Goal: Use online tool/utility: Utilize a website feature to perform a specific function

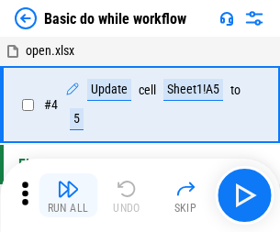
click at [68, 196] on img "button" at bounding box center [68, 189] width 22 height 22
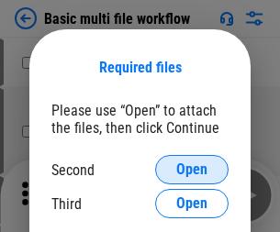
click at [192, 170] on span "Open" at bounding box center [191, 170] width 31 height 15
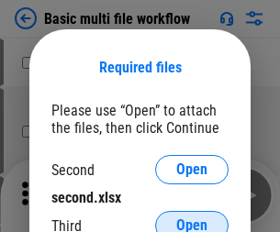
click at [192, 219] on span "Open" at bounding box center [191, 226] width 31 height 15
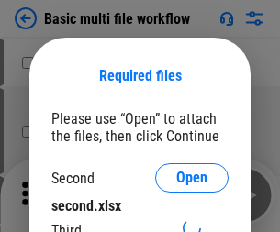
scroll to position [8, 0]
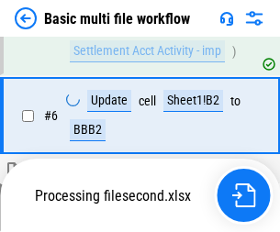
scroll to position [507, 0]
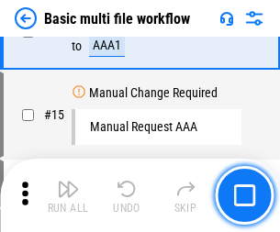
click at [68, 196] on img "button" at bounding box center [68, 189] width 22 height 22
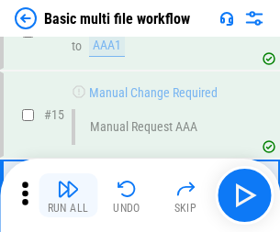
click at [68, 196] on img "button" at bounding box center [68, 189] width 22 height 22
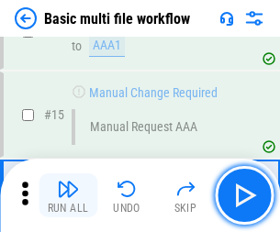
scroll to position [1223, 0]
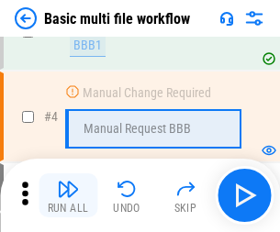
click at [68, 196] on img "button" at bounding box center [68, 189] width 22 height 22
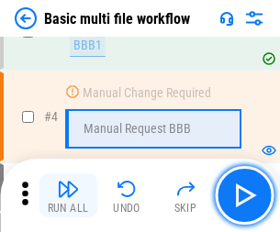
click at [68, 196] on img "button" at bounding box center [68, 189] width 22 height 22
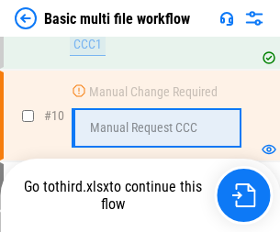
scroll to position [861, 0]
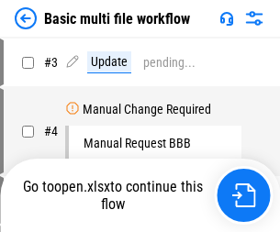
scroll to position [74, 0]
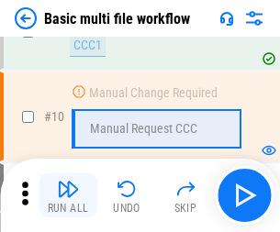
click at [68, 196] on img "button" at bounding box center [68, 189] width 22 height 22
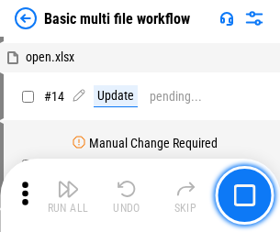
click at [68, 196] on img "button" at bounding box center [68, 189] width 22 height 22
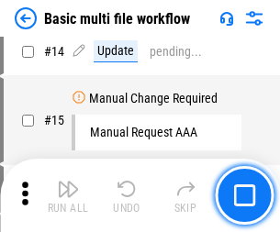
scroll to position [861, 0]
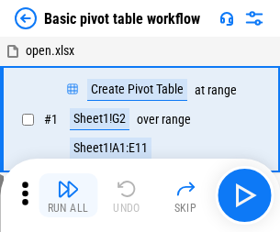
click at [68, 196] on img "button" at bounding box center [68, 189] width 22 height 22
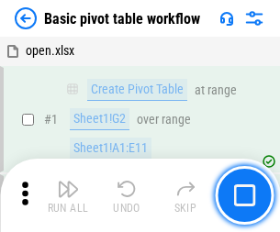
scroll to position [440, 0]
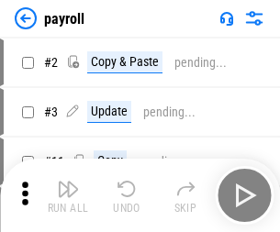
click at [68, 196] on img "button" at bounding box center [68, 189] width 22 height 22
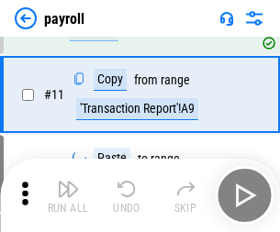
scroll to position [133, 0]
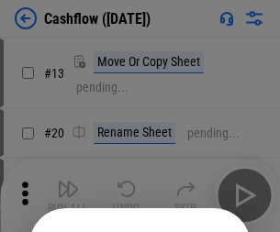
scroll to position [179, 0]
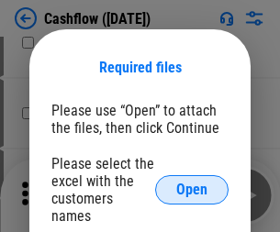
click at [192, 183] on span "Open" at bounding box center [191, 190] width 31 height 15
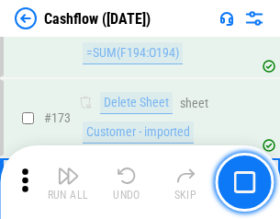
scroll to position [1945, 0]
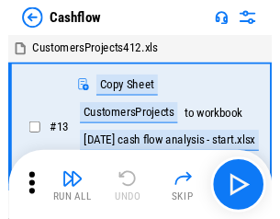
scroll to position [21, 0]
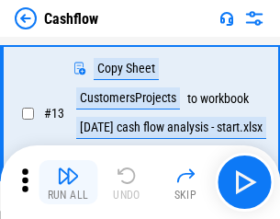
click at [68, 182] on img "button" at bounding box center [68, 175] width 22 height 22
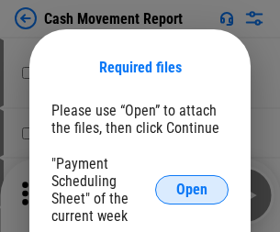
click at [192, 190] on span "Open" at bounding box center [191, 190] width 31 height 15
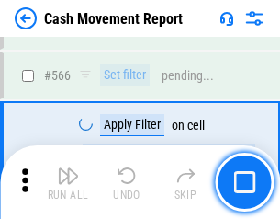
scroll to position [8422, 0]
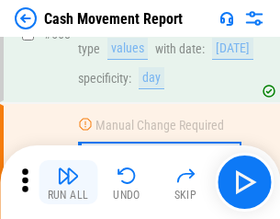
click at [68, 182] on img "button" at bounding box center [68, 175] width 22 height 22
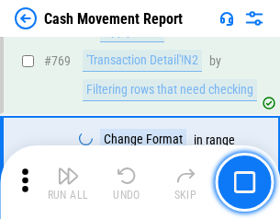
scroll to position [10211, 0]
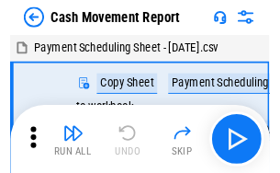
scroll to position [33, 0]
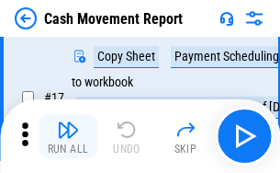
click at [68, 136] on img "button" at bounding box center [68, 130] width 22 height 22
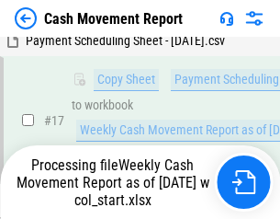
scroll to position [382, 0]
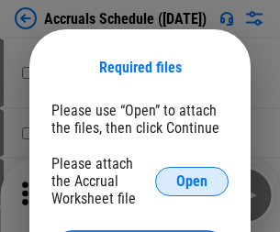
click at [192, 181] on span "Open" at bounding box center [191, 182] width 31 height 15
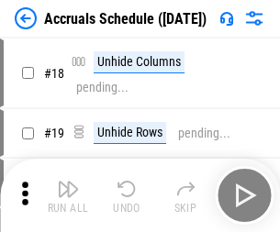
scroll to position [176, 0]
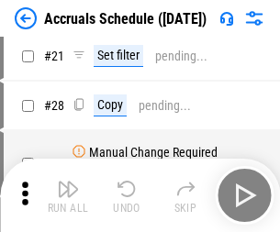
click at [68, 196] on img "button" at bounding box center [68, 189] width 22 height 22
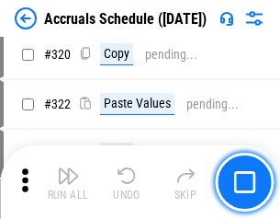
scroll to position [3418, 0]
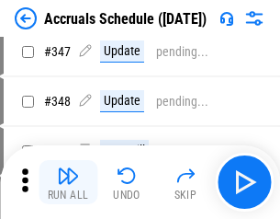
click at [68, 182] on img "button" at bounding box center [68, 175] width 22 height 22
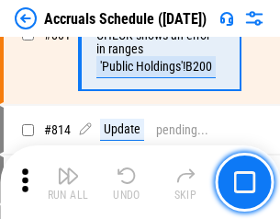
scroll to position [8108, 0]
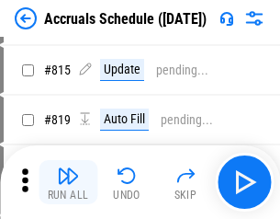
click at [68, 182] on img "button" at bounding box center [68, 175] width 22 height 22
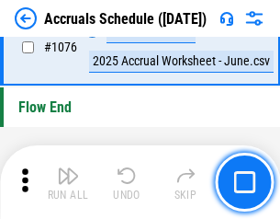
scroll to position [11005, 0]
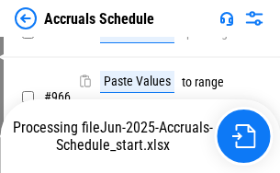
scroll to position [8813, 0]
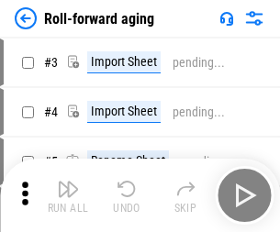
click at [68, 182] on img "button" at bounding box center [68, 189] width 22 height 22
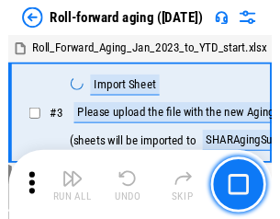
scroll to position [3, 0]
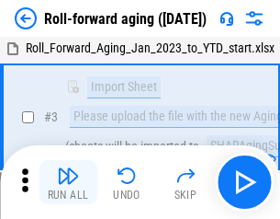
click at [68, 182] on img "button" at bounding box center [68, 175] width 22 height 22
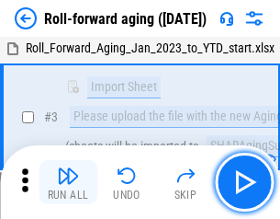
scroll to position [119, 0]
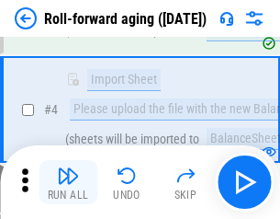
click at [68, 182] on img "button" at bounding box center [68, 175] width 22 height 22
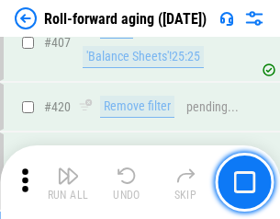
scroll to position [6372, 0]
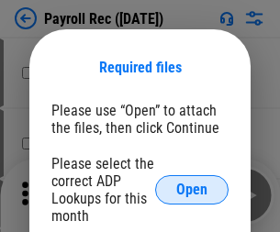
click at [192, 190] on span "Open" at bounding box center [191, 190] width 31 height 15
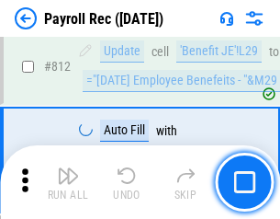
scroll to position [11674, 0]
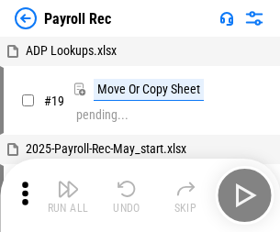
click at [68, 196] on img "button" at bounding box center [68, 189] width 22 height 22
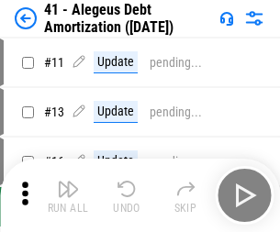
click at [68, 196] on img "button" at bounding box center [68, 189] width 22 height 22
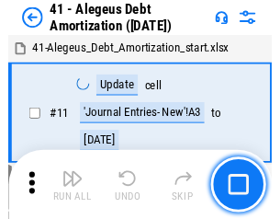
scroll to position [227, 0]
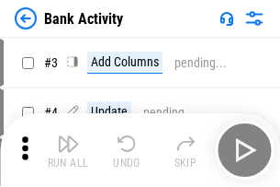
click at [68, 150] on img "button" at bounding box center [68, 143] width 22 height 22
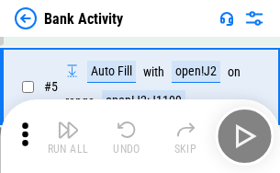
scroll to position [97, 0]
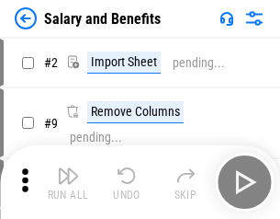
click at [68, 182] on img "button" at bounding box center [68, 175] width 22 height 22
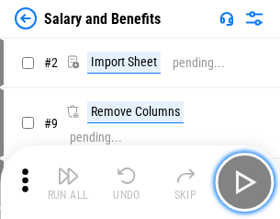
scroll to position [25, 0]
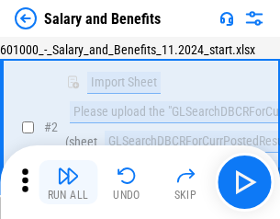
click at [68, 182] on img "button" at bounding box center [68, 175] width 22 height 22
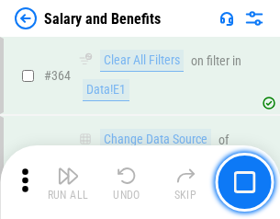
scroll to position [8653, 0]
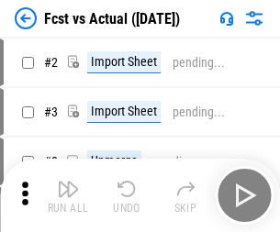
click at [68, 182] on img "button" at bounding box center [68, 189] width 22 height 22
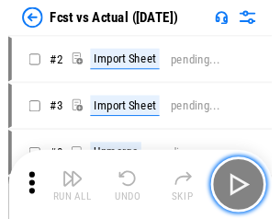
scroll to position [24, 0]
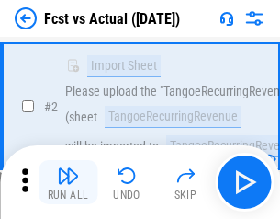
click at [68, 182] on img "button" at bounding box center [68, 175] width 22 height 22
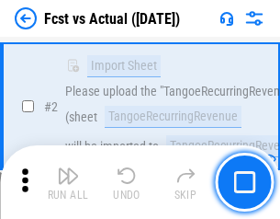
scroll to position [172, 0]
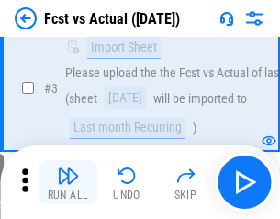
click at [68, 182] on img "button" at bounding box center [68, 175] width 22 height 22
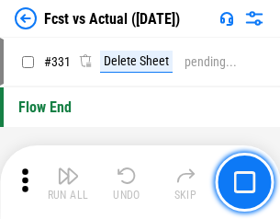
scroll to position [8796, 0]
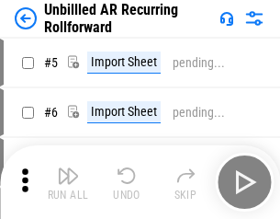
scroll to position [40, 0]
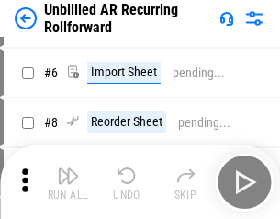
click at [68, 182] on img "button" at bounding box center [68, 175] width 22 height 22
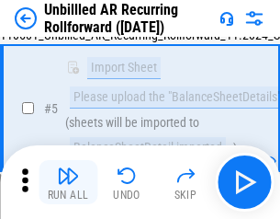
click at [68, 182] on img "button" at bounding box center [68, 175] width 22 height 22
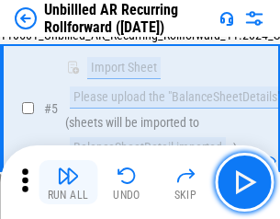
scroll to position [173, 0]
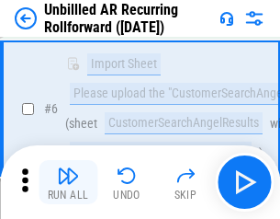
click at [68, 182] on img "button" at bounding box center [68, 175] width 22 height 22
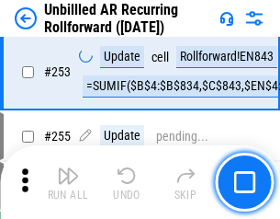
scroll to position [6241, 0]
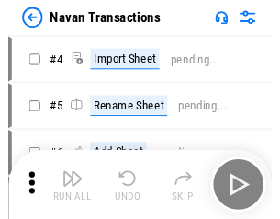
scroll to position [29, 0]
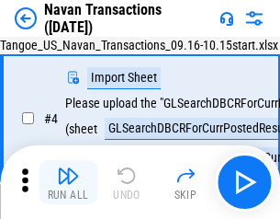
click at [68, 182] on img "button" at bounding box center [68, 175] width 22 height 22
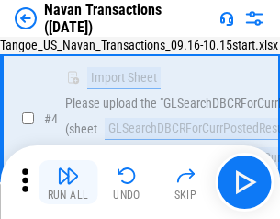
click at [68, 182] on img "button" at bounding box center [68, 175] width 22 height 22
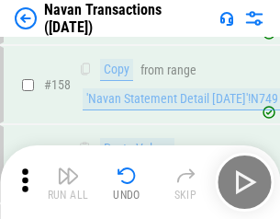
scroll to position [5957, 0]
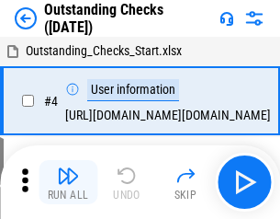
click at [68, 182] on img "button" at bounding box center [68, 175] width 22 height 22
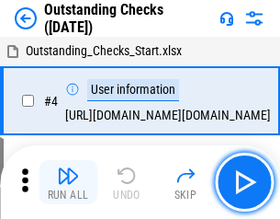
scroll to position [77, 0]
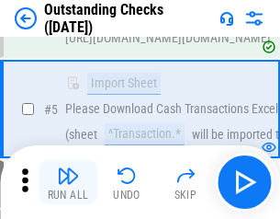
click at [68, 182] on img "button" at bounding box center [68, 175] width 22 height 22
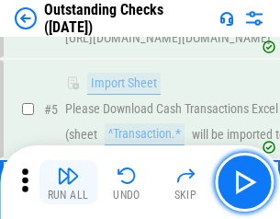
scroll to position [192, 0]
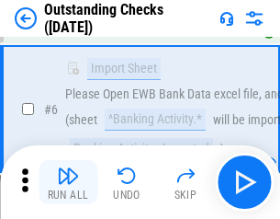
click at [68, 182] on img "button" at bounding box center [68, 175] width 22 height 22
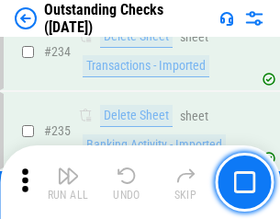
scroll to position [5580, 0]
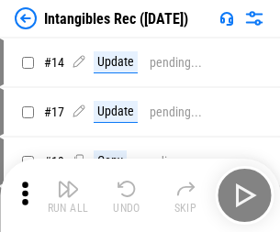
click at [68, 196] on img "button" at bounding box center [68, 189] width 22 height 22
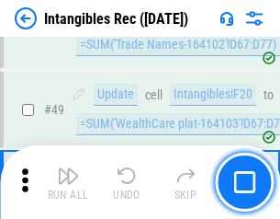
scroll to position [716, 0]
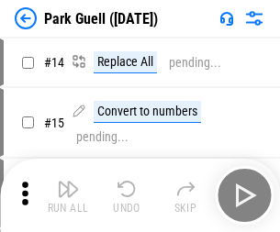
click at [68, 182] on img "button" at bounding box center [68, 189] width 22 height 22
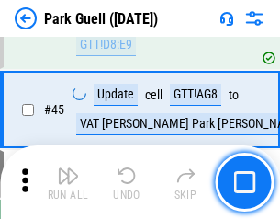
scroll to position [2298, 0]
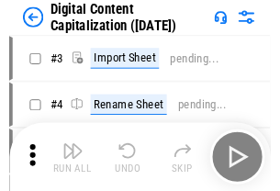
scroll to position [53, 0]
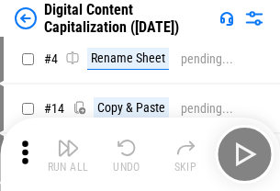
click at [68, 154] on img "button" at bounding box center [68, 148] width 22 height 22
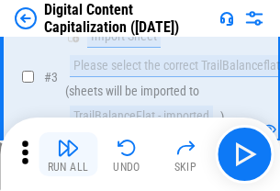
click at [68, 154] on img "button" at bounding box center [68, 148] width 22 height 22
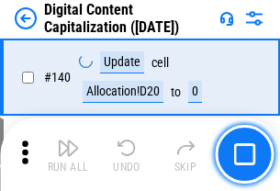
scroll to position [1949, 0]
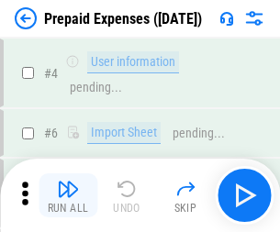
click at [68, 182] on img "button" at bounding box center [68, 189] width 22 height 22
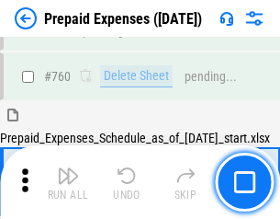
scroll to position [5093, 0]
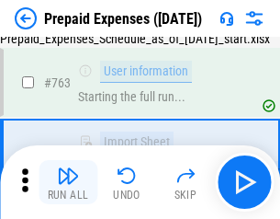
click at [68, 182] on img "button" at bounding box center [68, 175] width 22 height 22
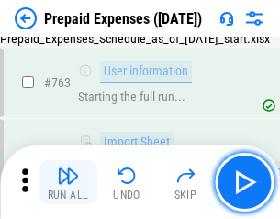
scroll to position [5201, 0]
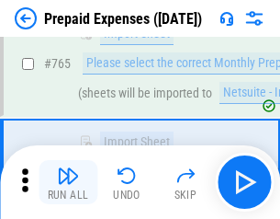
click at [68, 182] on img "button" at bounding box center [68, 175] width 22 height 22
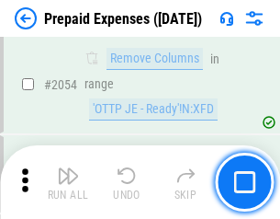
scroll to position [19207, 0]
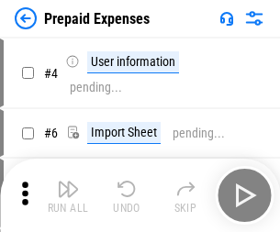
click at [68, 196] on img "button" at bounding box center [68, 189] width 22 height 22
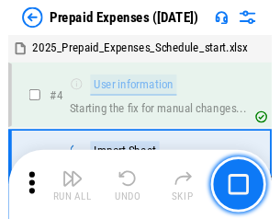
scroll to position [81, 0]
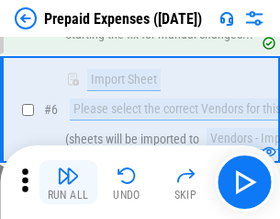
click at [68, 182] on img "button" at bounding box center [68, 175] width 22 height 22
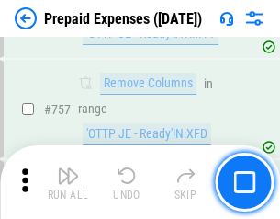
scroll to position [6547, 0]
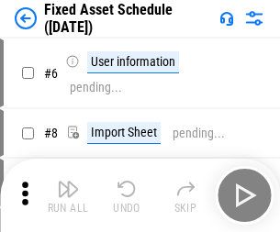
click at [68, 196] on img "button" at bounding box center [68, 189] width 22 height 22
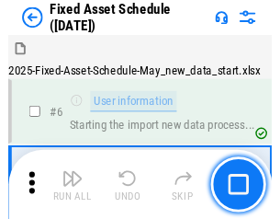
scroll to position [99, 0]
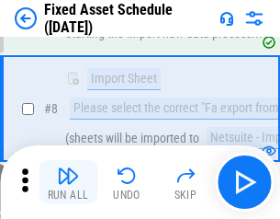
click at [68, 182] on img "button" at bounding box center [68, 175] width 22 height 22
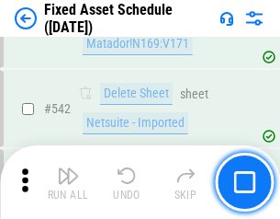
scroll to position [6551, 0]
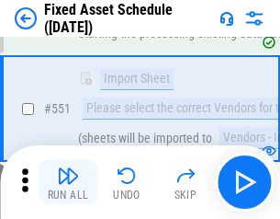
click at [68, 182] on img "button" at bounding box center [68, 175] width 22 height 22
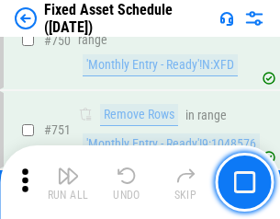
scroll to position [8958, 0]
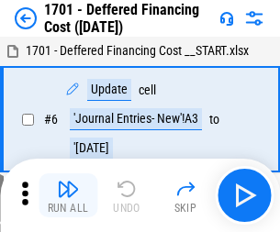
click at [68, 196] on img "button" at bounding box center [68, 189] width 22 height 22
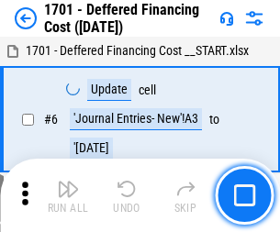
scroll to position [221, 0]
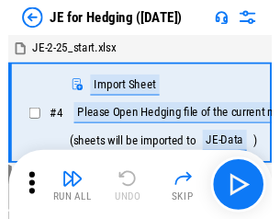
scroll to position [3, 0]
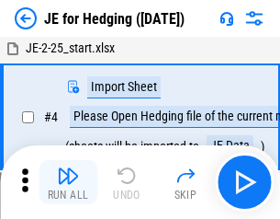
click at [68, 182] on img "button" at bounding box center [68, 175] width 22 height 22
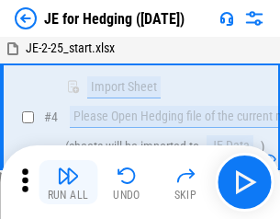
click at [68, 182] on img "button" at bounding box center [68, 175] width 22 height 22
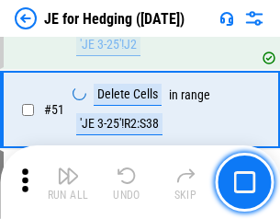
scroll to position [1190, 0]
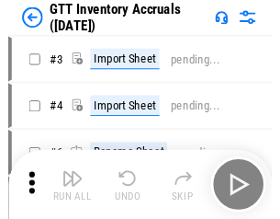
scroll to position [3, 0]
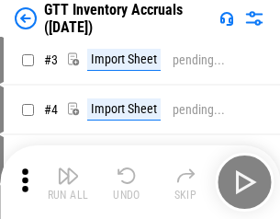
click at [68, 182] on img "button" at bounding box center [68, 175] width 22 height 22
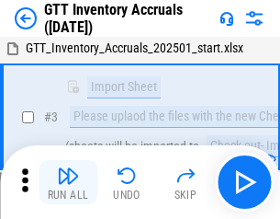
click at [68, 182] on img "button" at bounding box center [68, 175] width 22 height 22
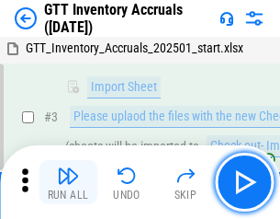
scroll to position [119, 0]
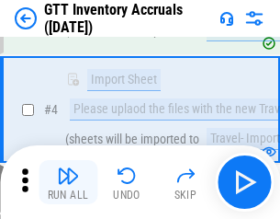
click at [68, 182] on img "button" at bounding box center [68, 175] width 22 height 22
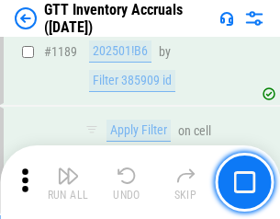
scroll to position [15005, 0]
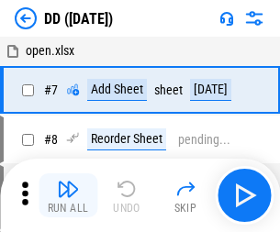
click at [68, 196] on img "button" at bounding box center [68, 189] width 22 height 22
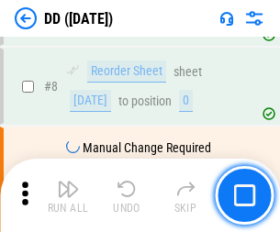
scroll to position [177, 0]
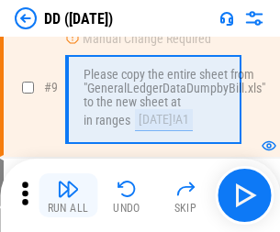
click at [68, 196] on img "button" at bounding box center [68, 189] width 22 height 22
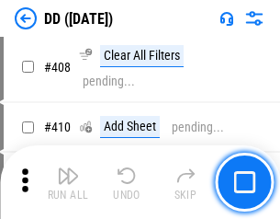
scroll to position [8221, 0]
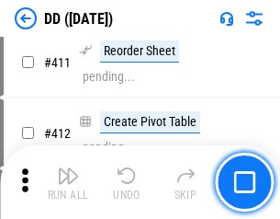
click at [68, 182] on img "button" at bounding box center [68, 175] width 22 height 22
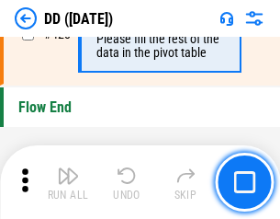
scroll to position [8795, 0]
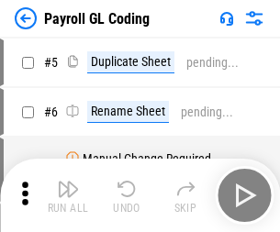
click at [68, 196] on img "button" at bounding box center [68, 189] width 22 height 22
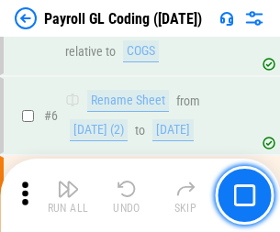
scroll to position [221, 0]
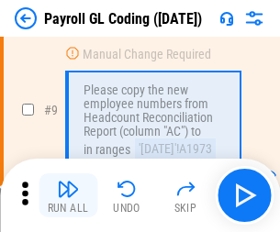
click at [68, 196] on img "button" at bounding box center [68, 189] width 22 height 22
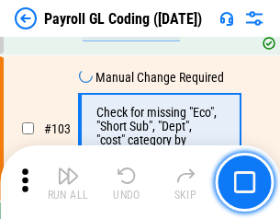
scroll to position [4311, 0]
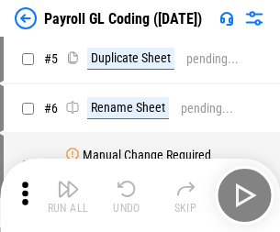
click at [68, 196] on img "button" at bounding box center [68, 189] width 22 height 22
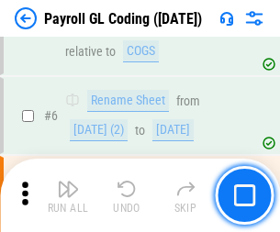
scroll to position [221, 0]
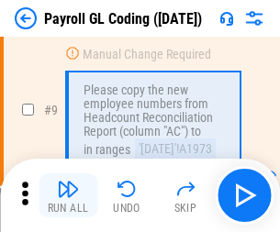
click at [68, 196] on img "button" at bounding box center [68, 189] width 22 height 22
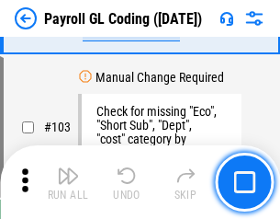
scroll to position [4311, 0]
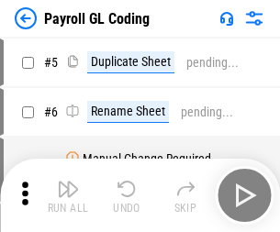
click at [68, 196] on img "button" at bounding box center [68, 189] width 22 height 22
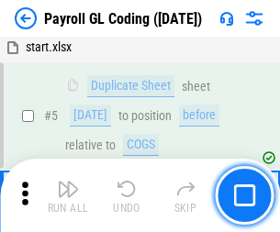
scroll to position [221, 0]
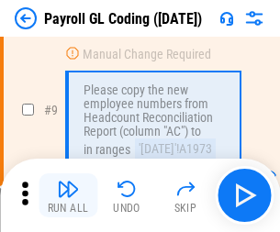
click at [68, 196] on img "button" at bounding box center [68, 189] width 22 height 22
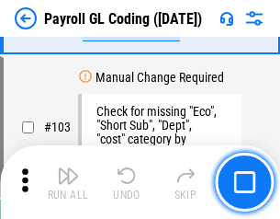
scroll to position [4311, 0]
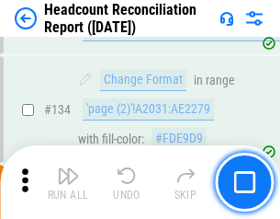
scroll to position [2209, 0]
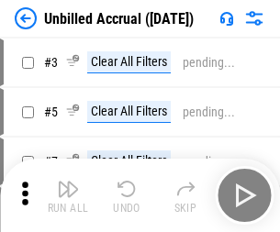
click at [68, 196] on img "button" at bounding box center [68, 189] width 22 height 22
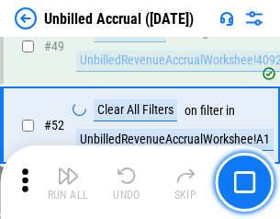
scroll to position [1667, 0]
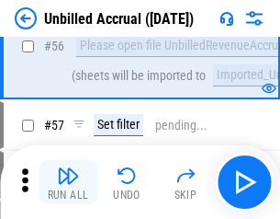
click at [68, 182] on img "button" at bounding box center [68, 175] width 22 height 22
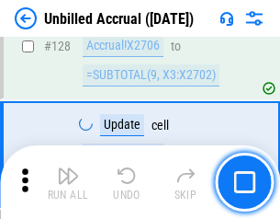
scroll to position [5473, 0]
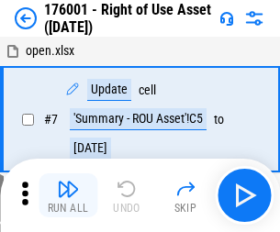
click at [68, 196] on img "button" at bounding box center [68, 189] width 22 height 22
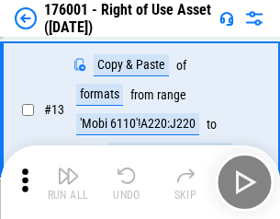
scroll to position [119, 0]
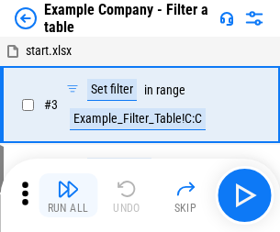
click at [68, 196] on img "button" at bounding box center [68, 189] width 22 height 22
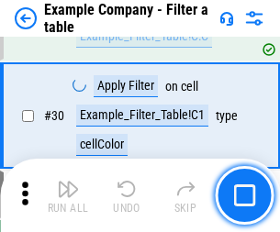
scroll to position [1681, 0]
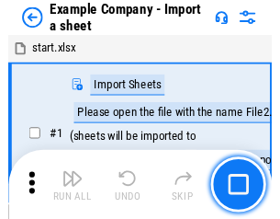
scroll to position [28, 0]
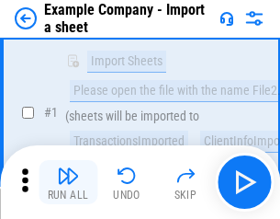
click at [68, 182] on img "button" at bounding box center [68, 175] width 22 height 22
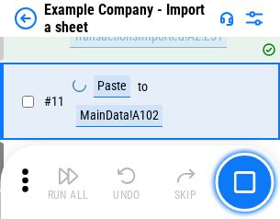
scroll to position [406, 0]
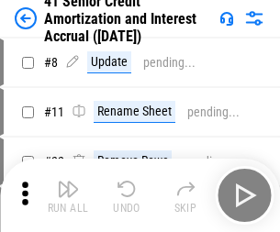
click at [68, 182] on img "button" at bounding box center [68, 189] width 22 height 22
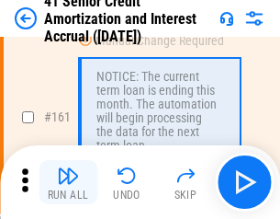
click at [68, 182] on img "button" at bounding box center [68, 175] width 22 height 22
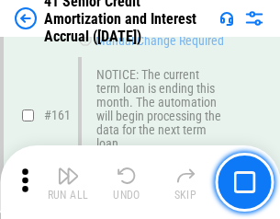
scroll to position [1965, 0]
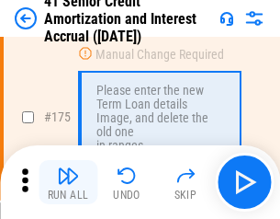
click at [68, 182] on img "button" at bounding box center [68, 175] width 22 height 22
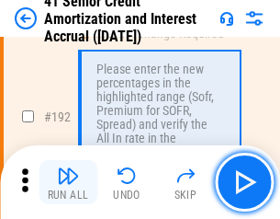
click at [68, 182] on img "button" at bounding box center [68, 175] width 22 height 22
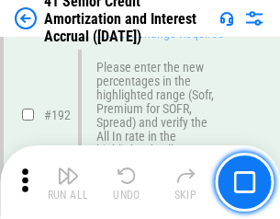
scroll to position [2345, 0]
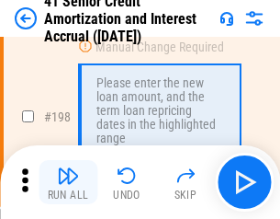
click at [68, 182] on img "button" at bounding box center [68, 175] width 22 height 22
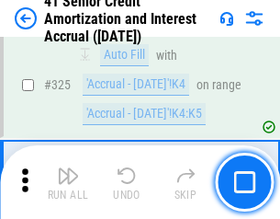
scroll to position [4694, 0]
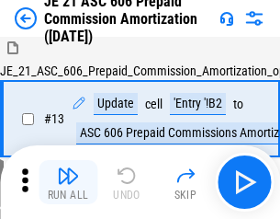
click at [68, 182] on img "button" at bounding box center [68, 175] width 22 height 22
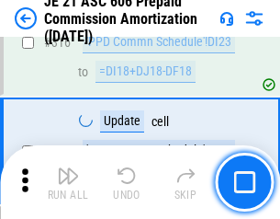
scroll to position [3431, 0]
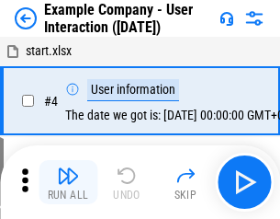
click at [68, 182] on img "button" at bounding box center [68, 175] width 22 height 22
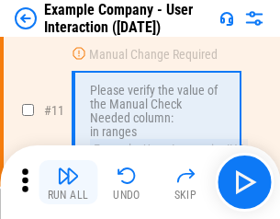
click at [68, 182] on img "button" at bounding box center [68, 175] width 22 height 22
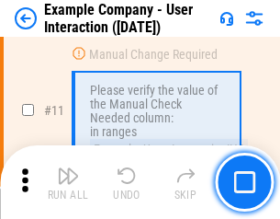
scroll to position [398, 0]
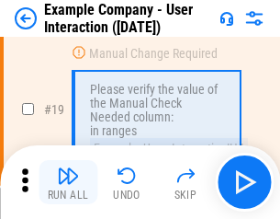
click at [68, 182] on img "button" at bounding box center [68, 175] width 22 height 22
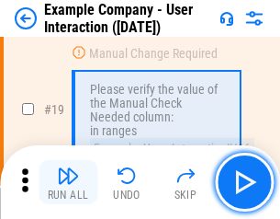
click at [68, 182] on img "button" at bounding box center [68, 175] width 22 height 22
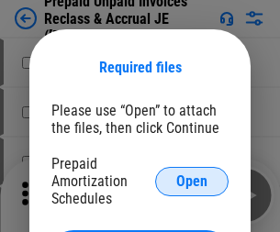
click at [192, 181] on span "Open" at bounding box center [191, 182] width 31 height 15
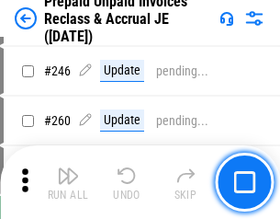
scroll to position [2481, 0]
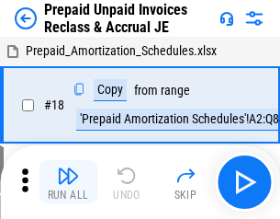
click at [68, 182] on img "button" at bounding box center [68, 175] width 22 height 22
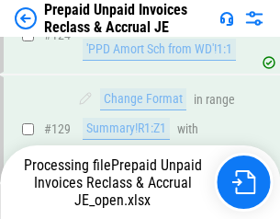
scroll to position [1599, 0]
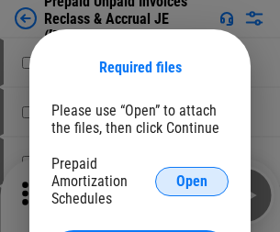
click at [192, 181] on span "Open" at bounding box center [191, 182] width 31 height 15
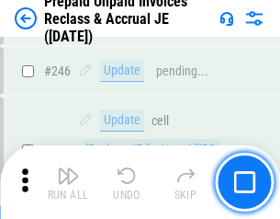
scroll to position [2481, 0]
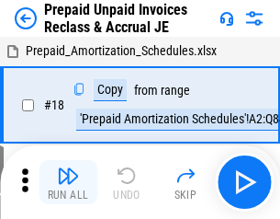
click at [68, 182] on img "button" at bounding box center [68, 175] width 22 height 22
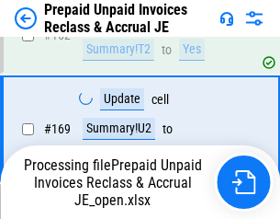
scroll to position [1599, 0]
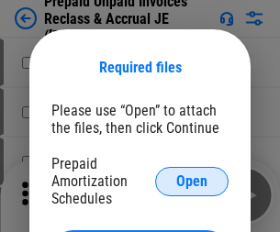
click at [192, 181] on span "Open" at bounding box center [191, 182] width 31 height 15
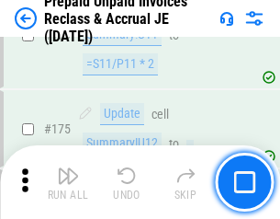
scroll to position [2481, 0]
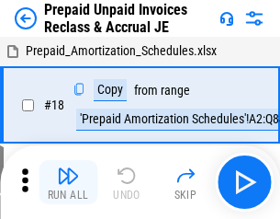
click at [68, 182] on img "button" at bounding box center [68, 175] width 22 height 22
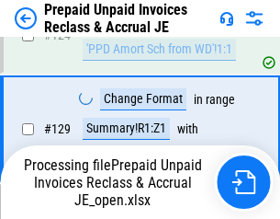
scroll to position [1599, 0]
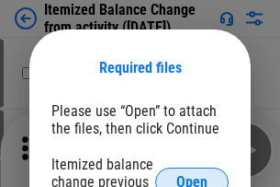
click at [192, 175] on span "Open" at bounding box center [191, 182] width 31 height 15
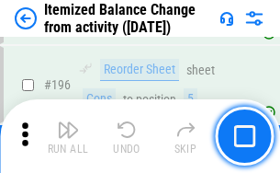
scroll to position [3536, 0]
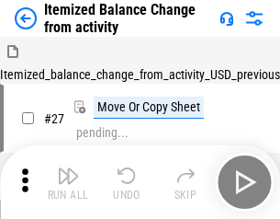
scroll to position [28, 0]
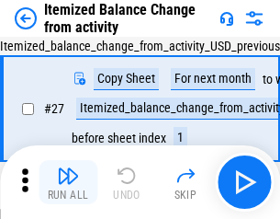
click at [68, 182] on img "button" at bounding box center [68, 175] width 22 height 22
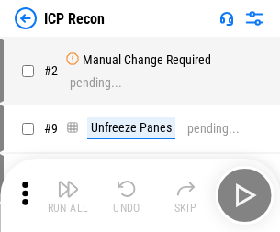
scroll to position [8, 0]
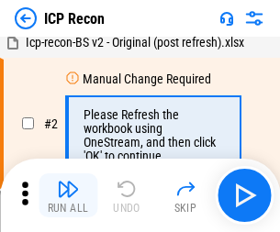
click at [68, 196] on img "button" at bounding box center [68, 189] width 22 height 22
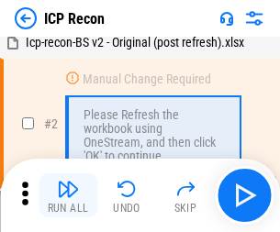
click at [68, 196] on img "button" at bounding box center [68, 189] width 22 height 22
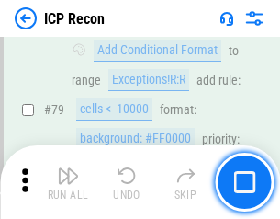
scroll to position [1801, 0]
